Goal: Information Seeking & Learning: Check status

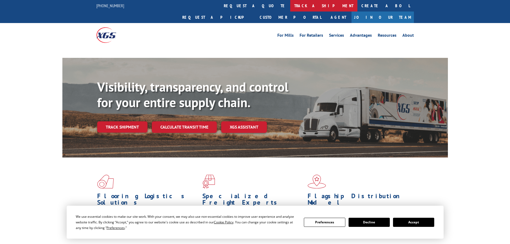
click at [290, 6] on link "track a shipment" at bounding box center [323, 6] width 67 height 12
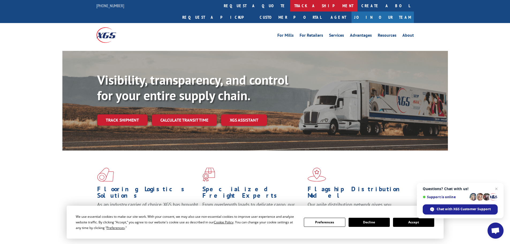
click at [290, 6] on link "track a shipment" at bounding box center [323, 6] width 67 height 12
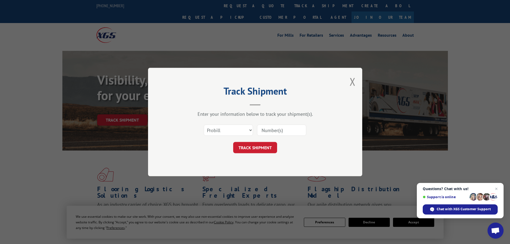
click at [264, 129] on input at bounding box center [281, 130] width 49 height 11
paste input "355457532"
type input "355457532"
click at [267, 149] on button "TRACK SHIPMENT" at bounding box center [255, 147] width 44 height 11
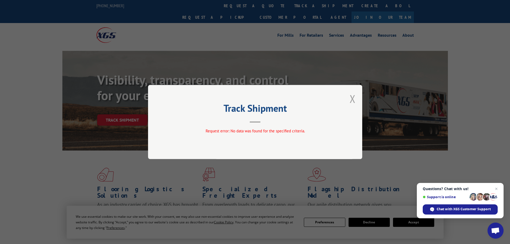
click at [354, 97] on button "Close modal" at bounding box center [353, 99] width 6 height 14
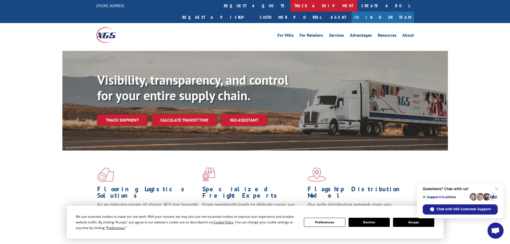
click at [290, 5] on link "track a shipment" at bounding box center [323, 6] width 67 height 12
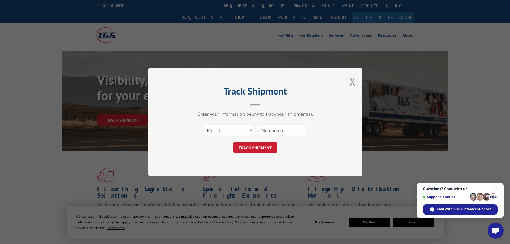
click at [285, 130] on input at bounding box center [281, 130] width 49 height 11
paste input "17672854"
type input "17672854"
click at [264, 148] on button "TRACK SHIPMENT" at bounding box center [255, 147] width 44 height 11
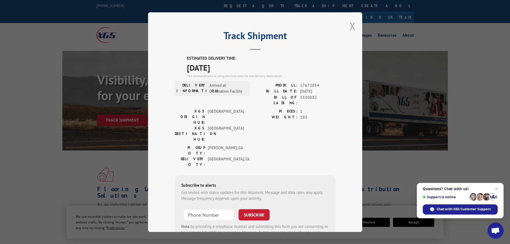
click at [350, 26] on button "Close modal" at bounding box center [353, 26] width 6 height 14
